Goal: Task Accomplishment & Management: Complete application form

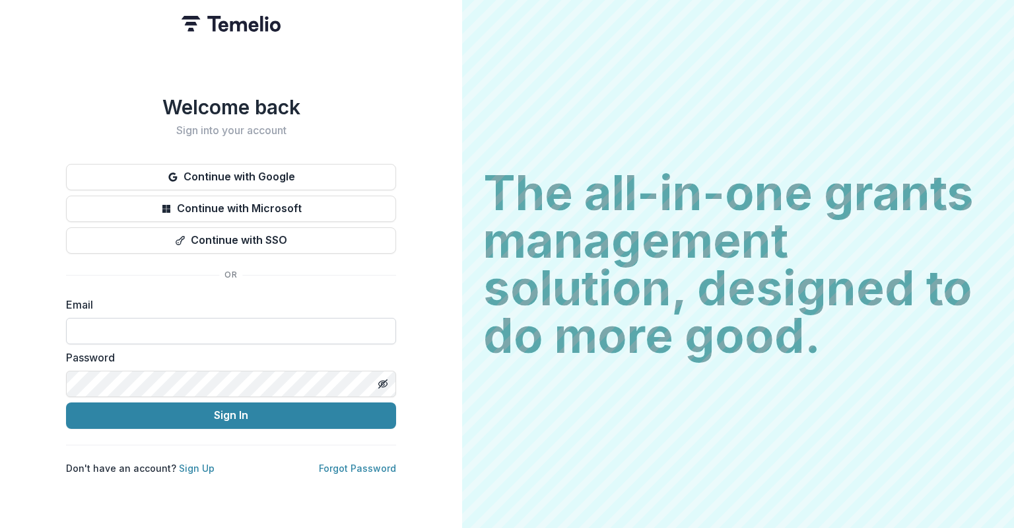
click at [279, 328] on input at bounding box center [231, 331] width 330 height 26
type input "**********"
click at [66, 402] on button "Sign In" at bounding box center [231, 415] width 330 height 26
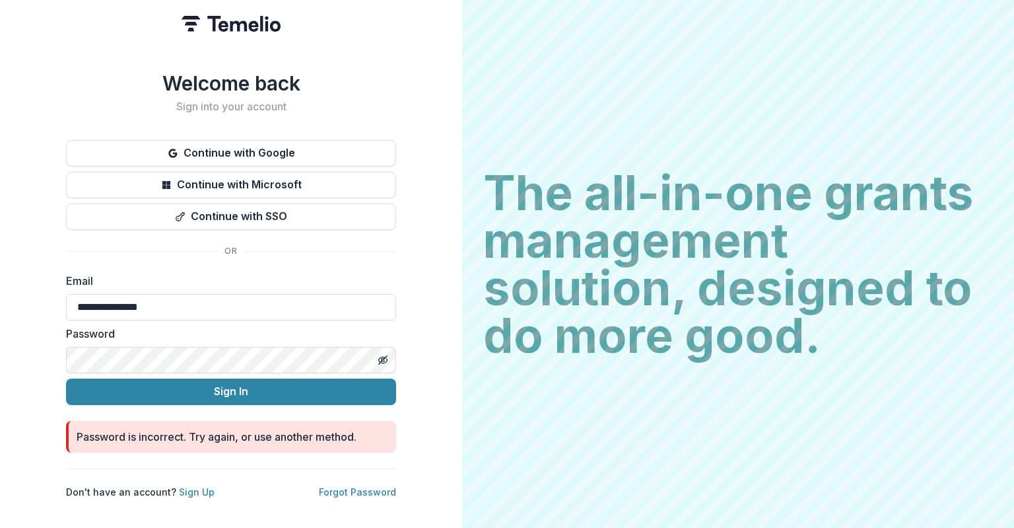
click at [66, 378] on button "Sign In" at bounding box center [231, 391] width 330 height 26
click at [388, 355] on icon "Toggle password visibility" at bounding box center [383, 360] width 11 height 11
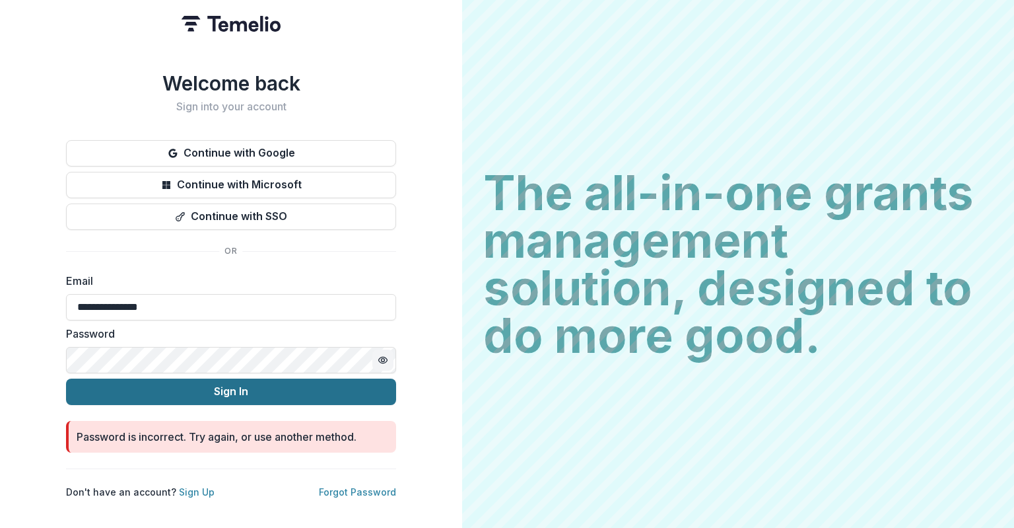
click at [176, 384] on button "Sign In" at bounding box center [231, 391] width 330 height 26
click at [200, 394] on button "Sign In" at bounding box center [231, 391] width 330 height 26
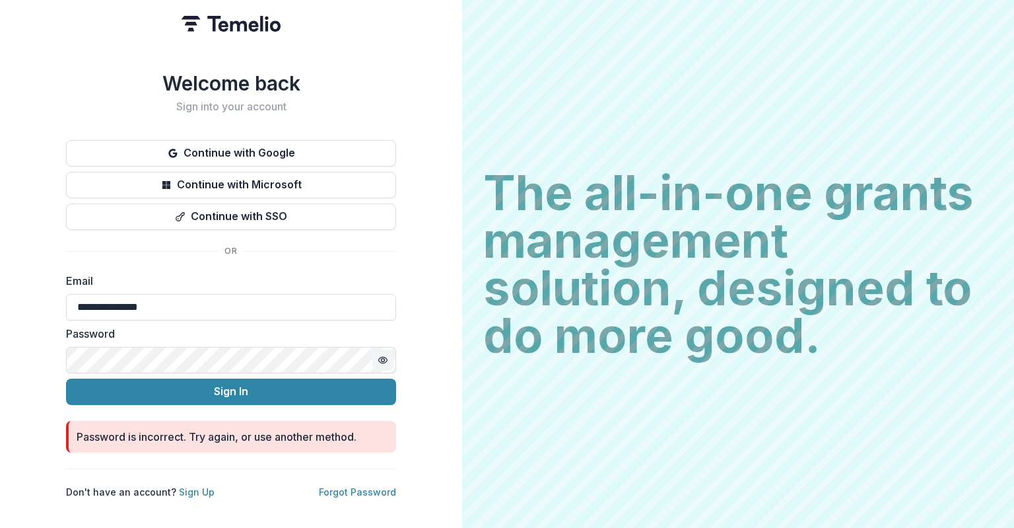
click at [66, 378] on button "Sign In" at bounding box center [231, 391] width 330 height 26
